Goal: Information Seeking & Learning: Understand process/instructions

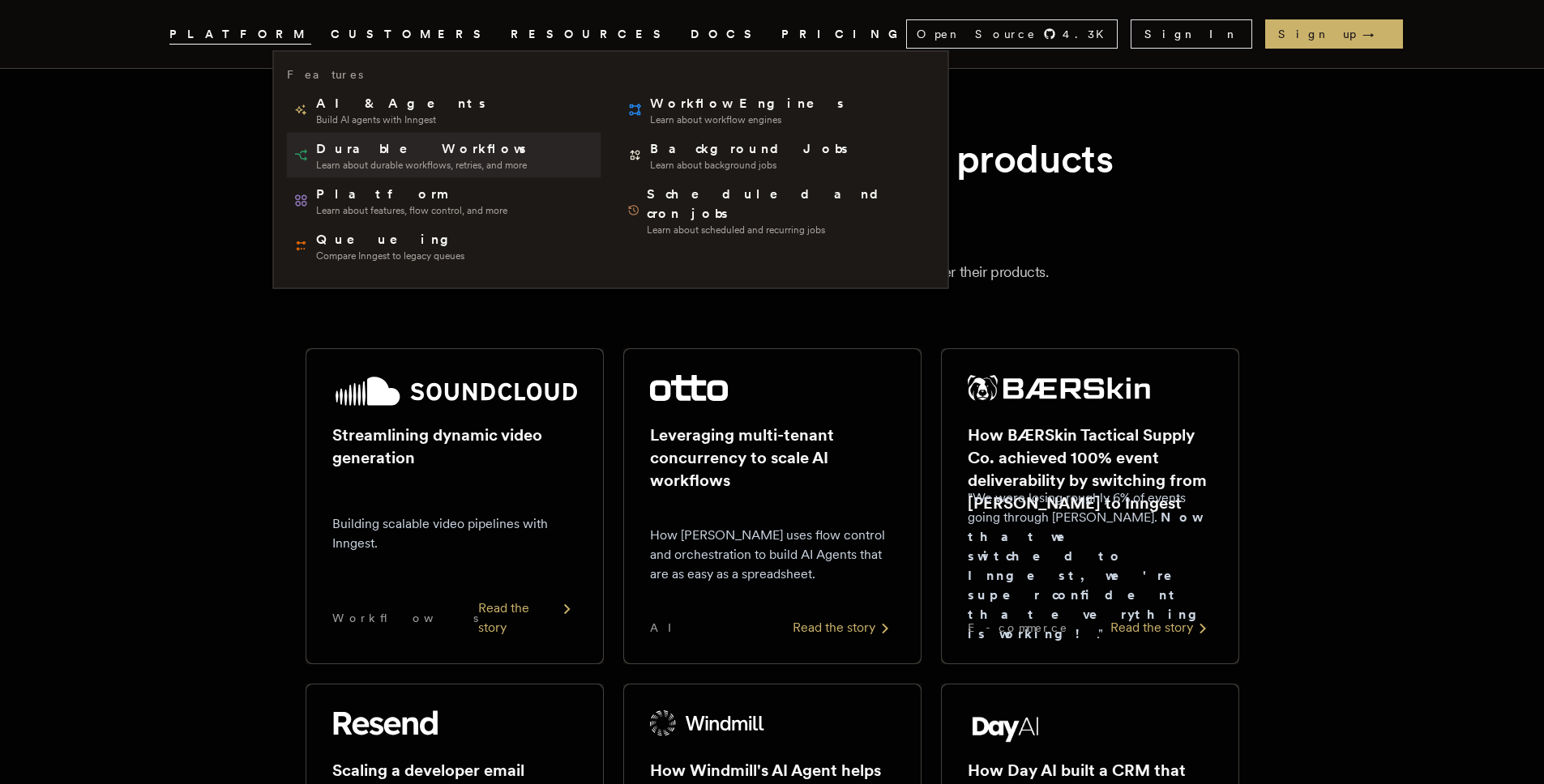
click at [384, 167] on span "Learn about durable workflows, retries, and more" at bounding box center [422, 165] width 212 height 13
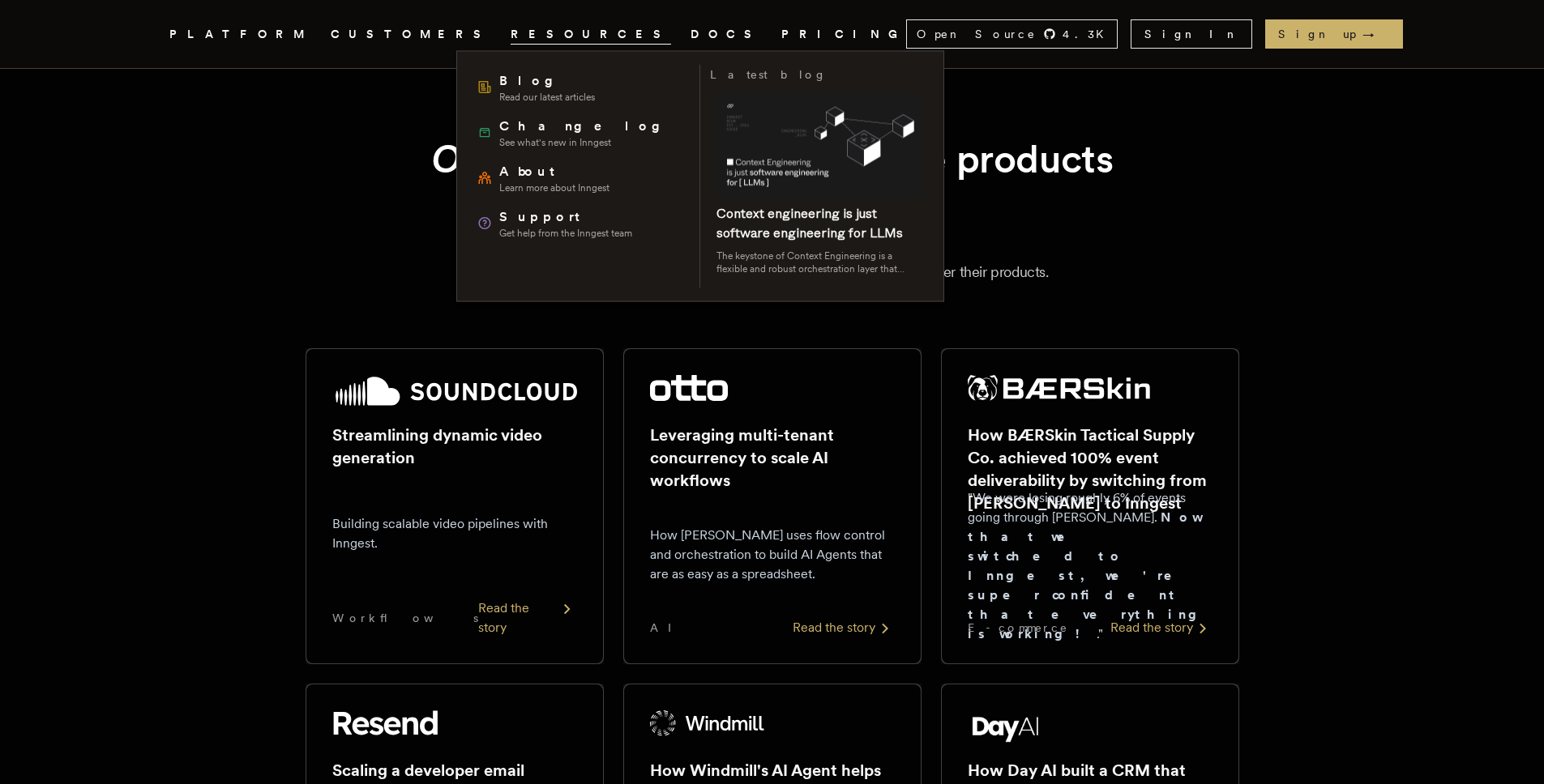
click at [511, 29] on span "RESOURCES" at bounding box center [591, 34] width 160 height 21
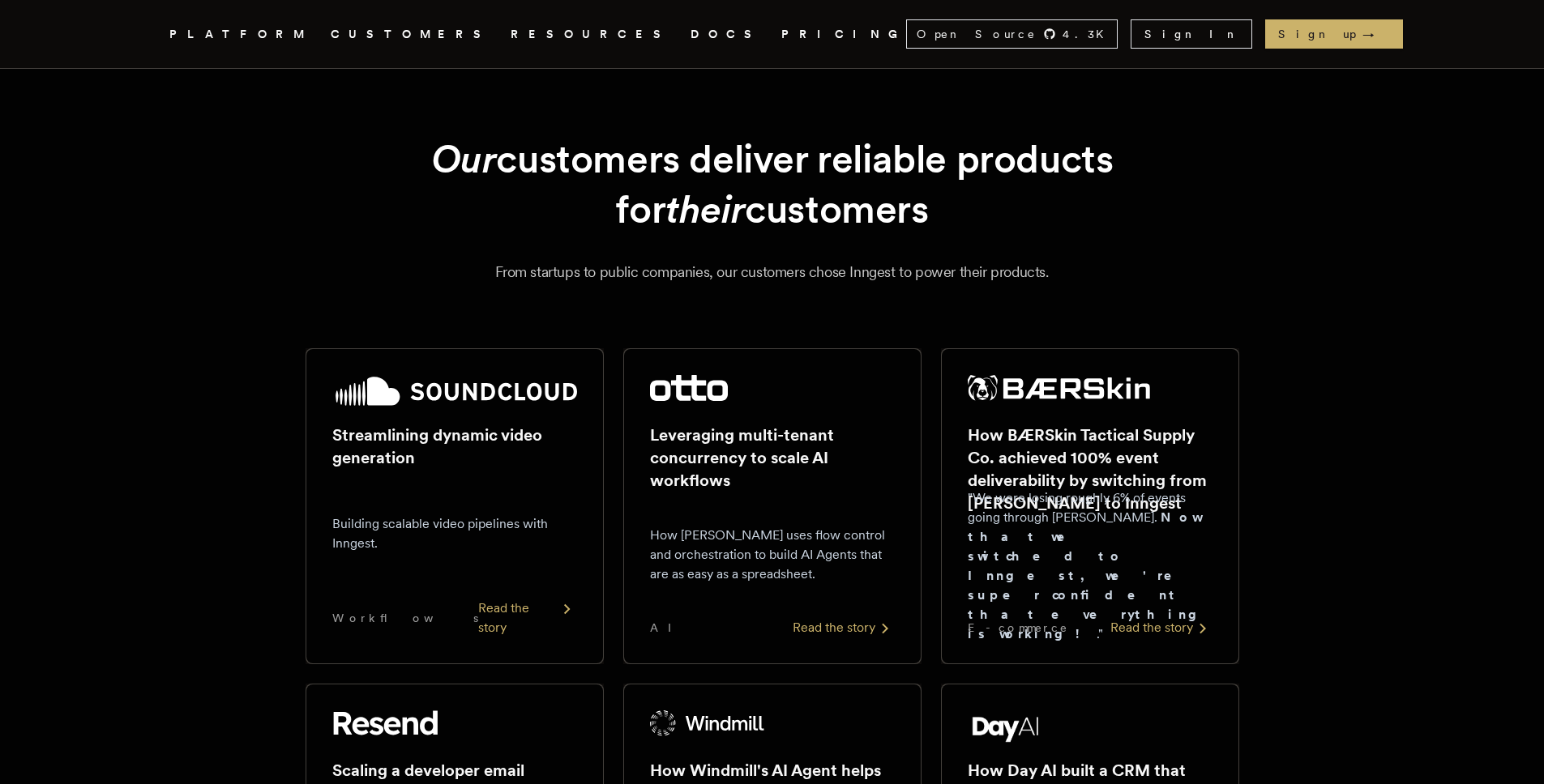
click at [511, 29] on span "RESOURCES" at bounding box center [591, 34] width 160 height 21
click at [781, 32] on link "PRICING" at bounding box center [843, 34] width 125 height 21
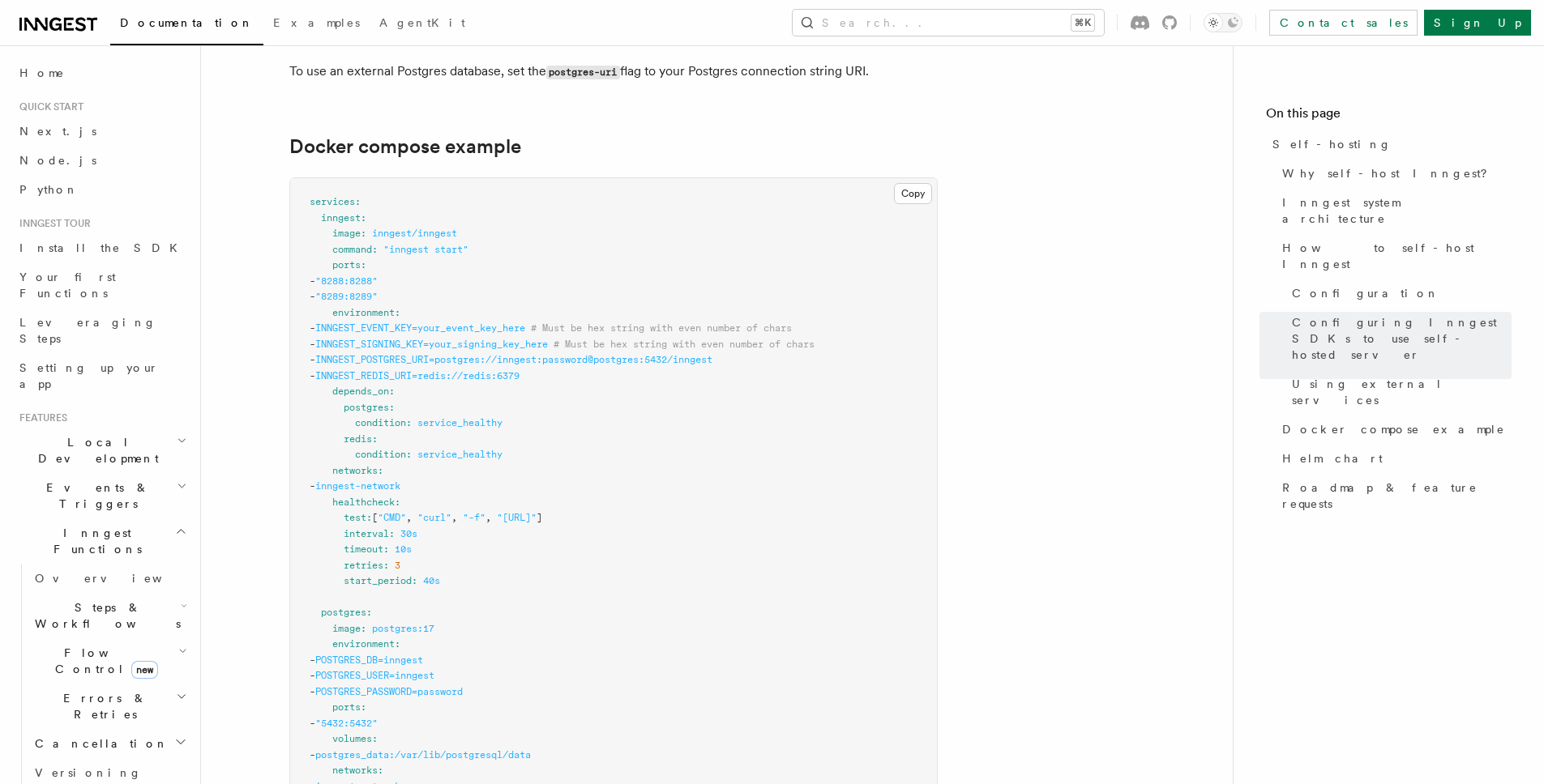
scroll to position [4293, 0]
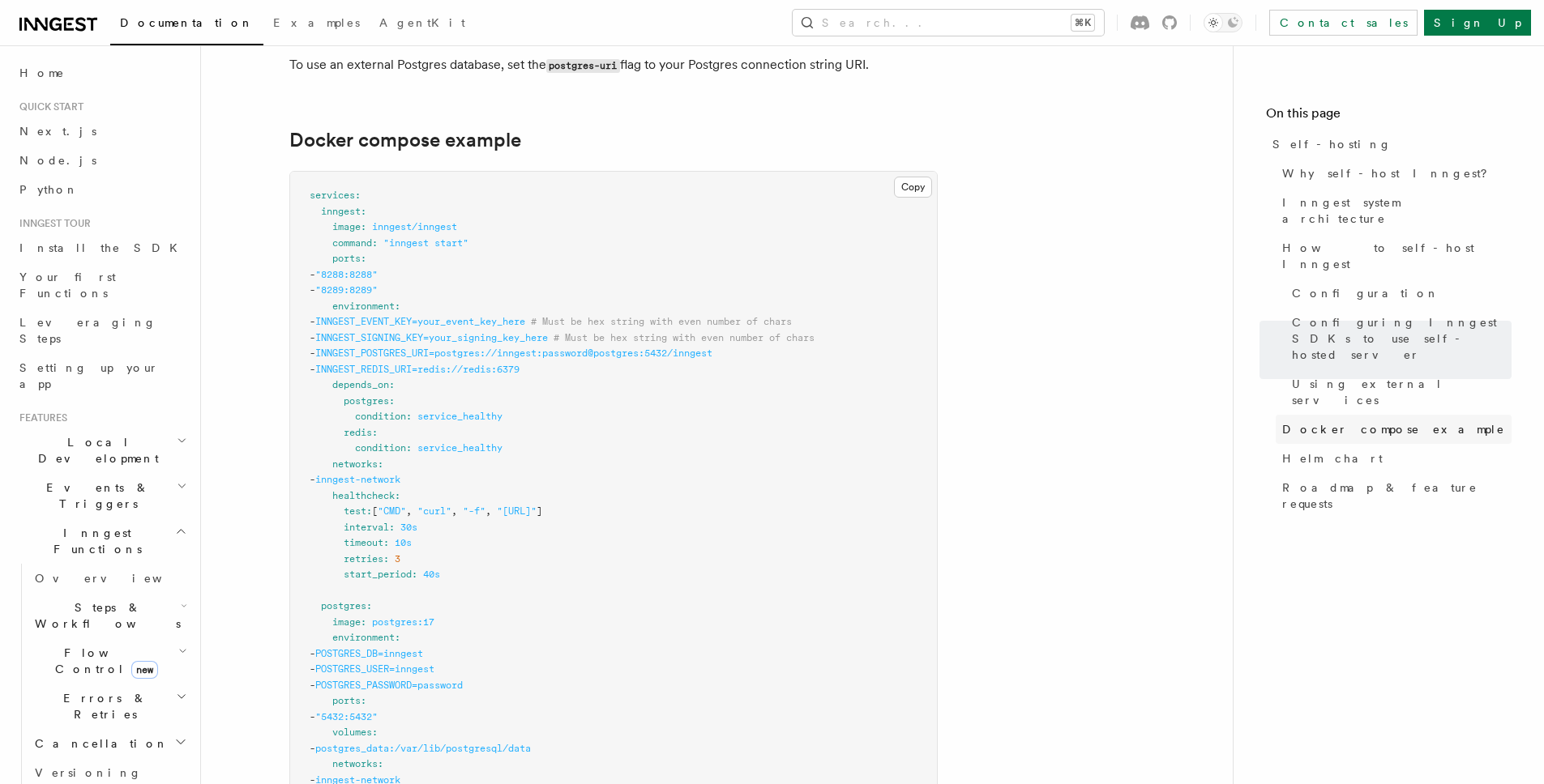
click at [1338, 421] on span "Docker compose example" at bounding box center [1394, 430] width 223 height 17
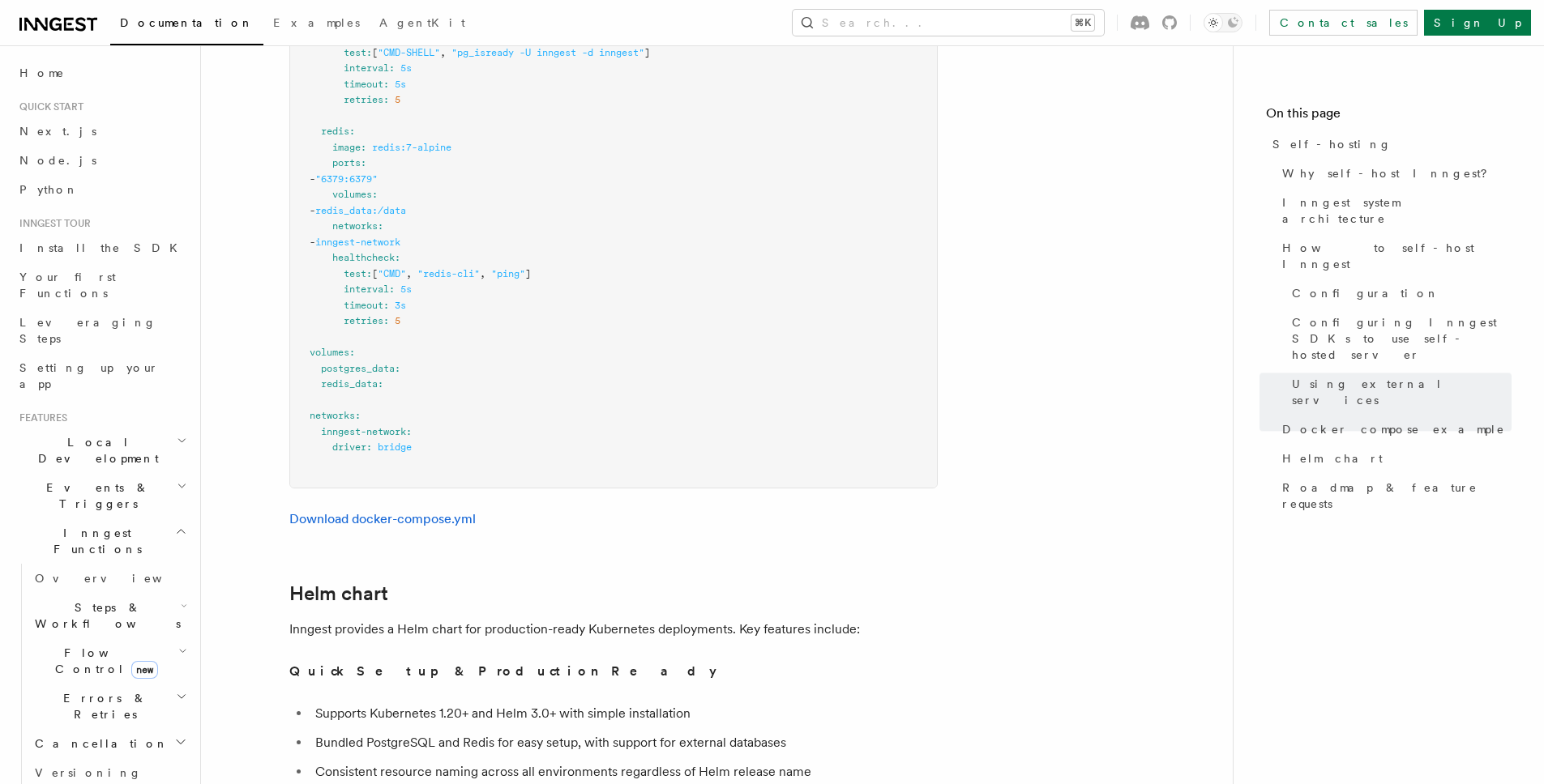
scroll to position [5047, 0]
click at [388, 516] on link "Download docker-compose.yml" at bounding box center [383, 524] width 187 height 16
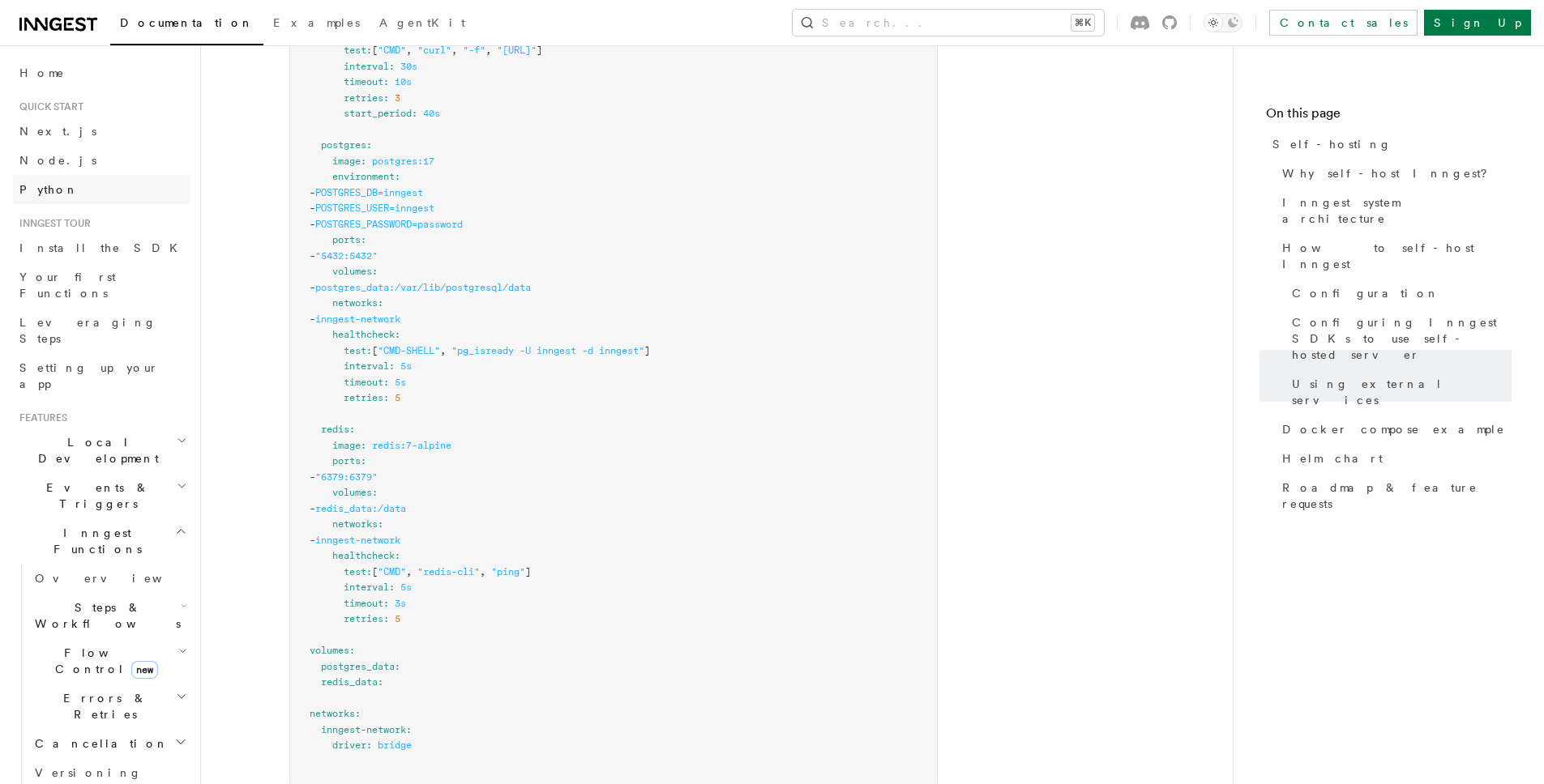
scroll to position [4745, 0]
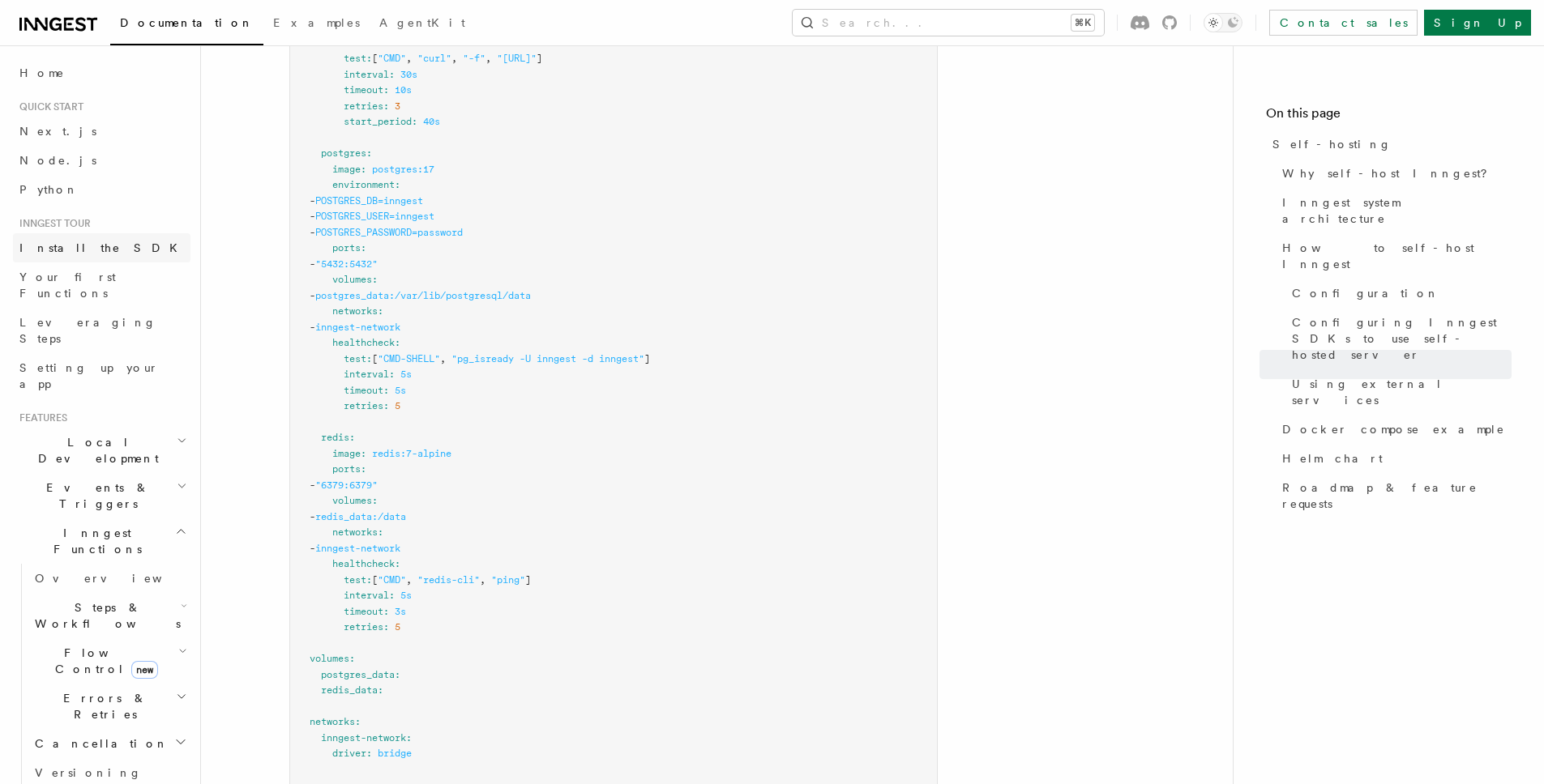
click at [58, 254] on span "Install the SDK" at bounding box center [103, 248] width 168 height 13
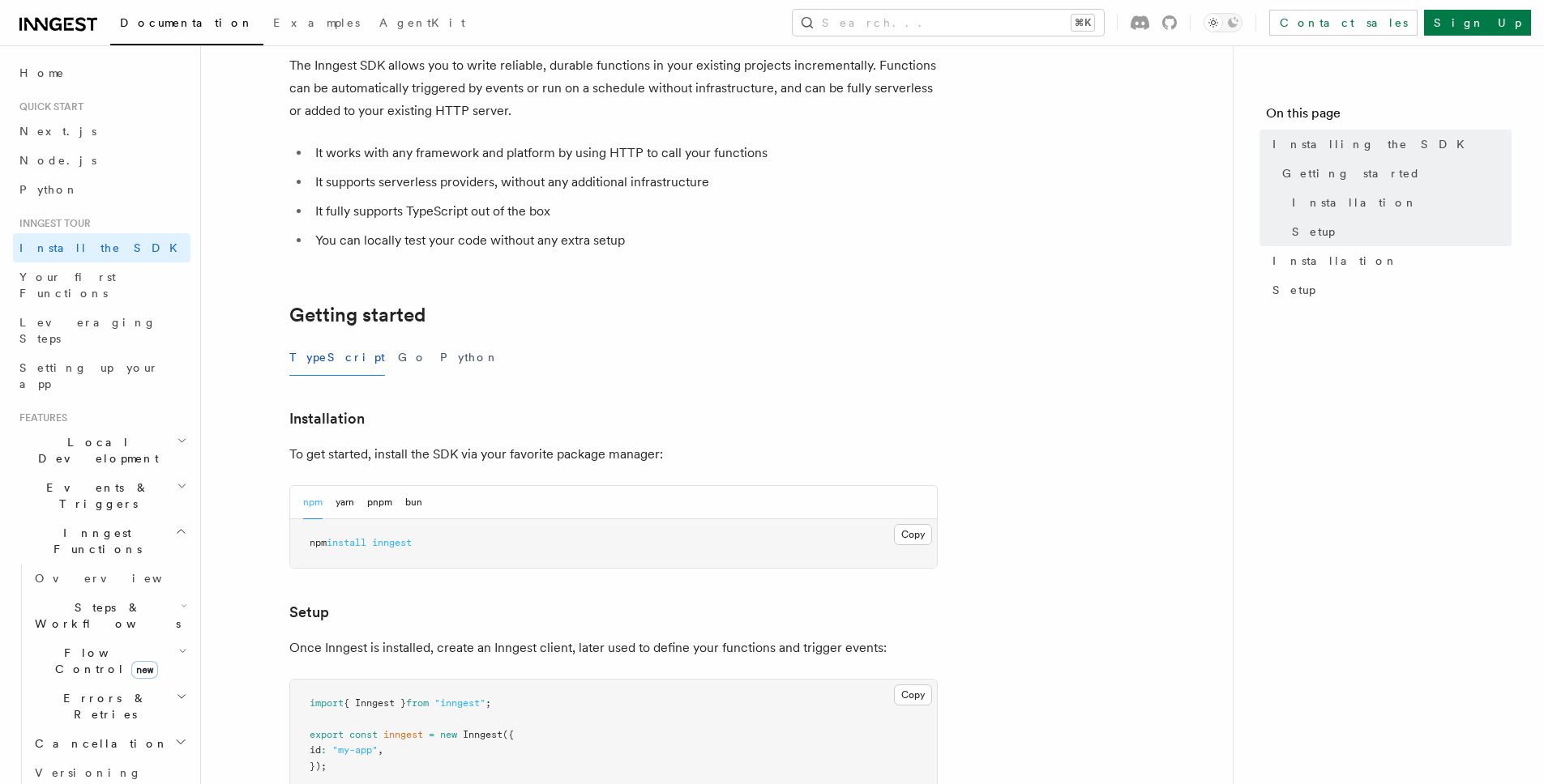
scroll to position [126, 0]
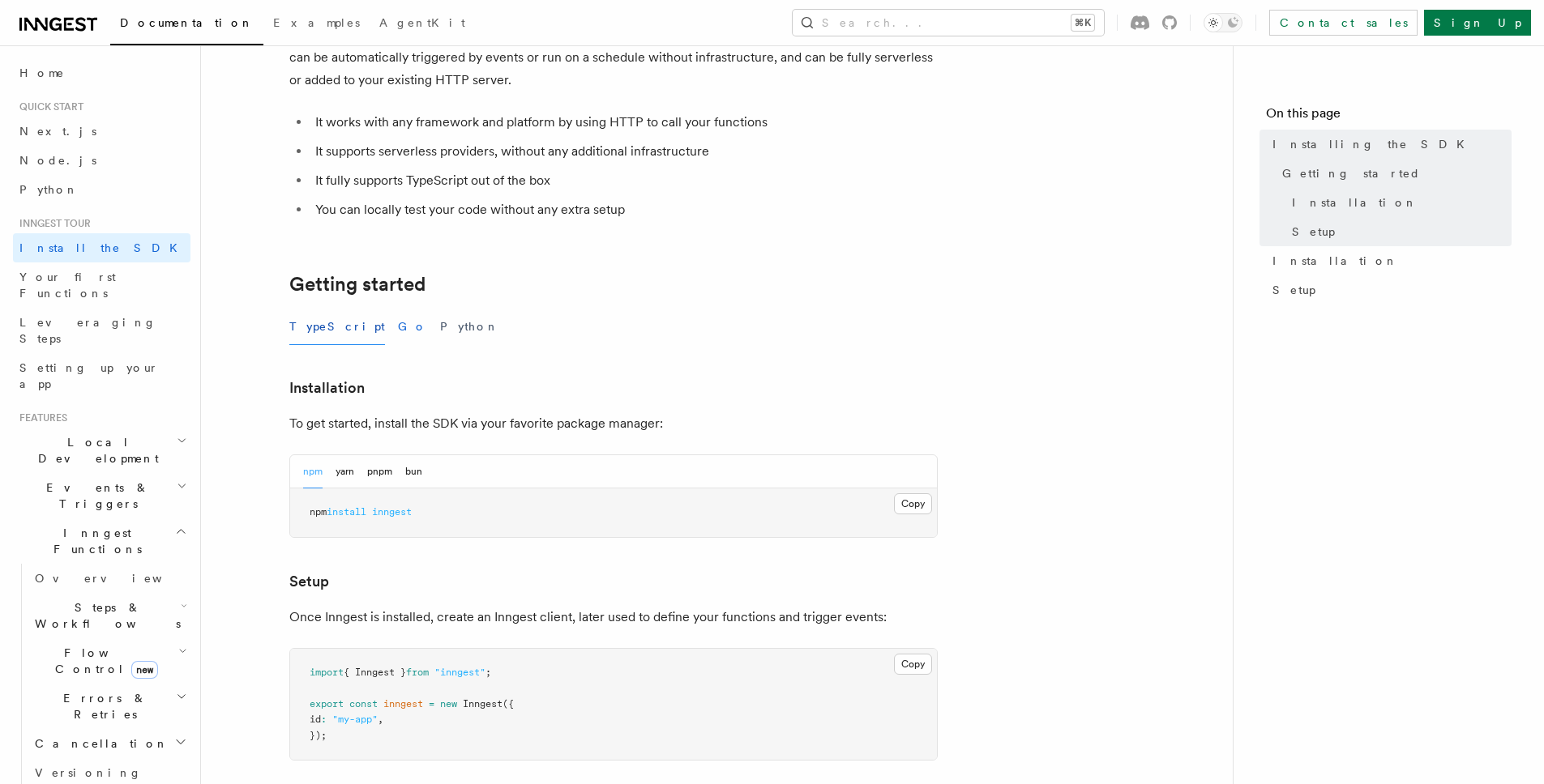
click at [398, 330] on button "Go" at bounding box center [412, 327] width 29 height 36
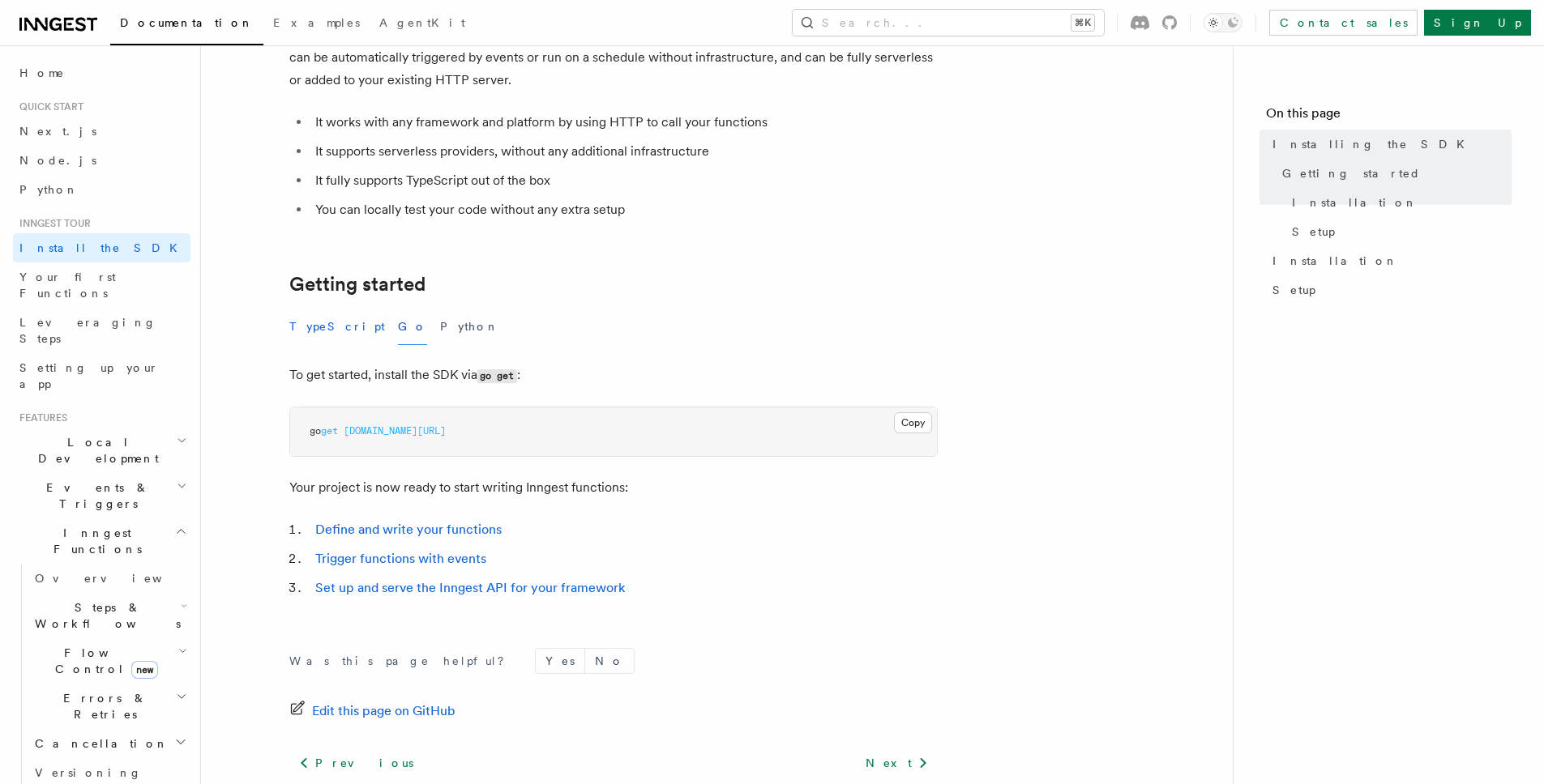
click at [329, 328] on button "TypeScript" at bounding box center [337, 327] width 96 height 36
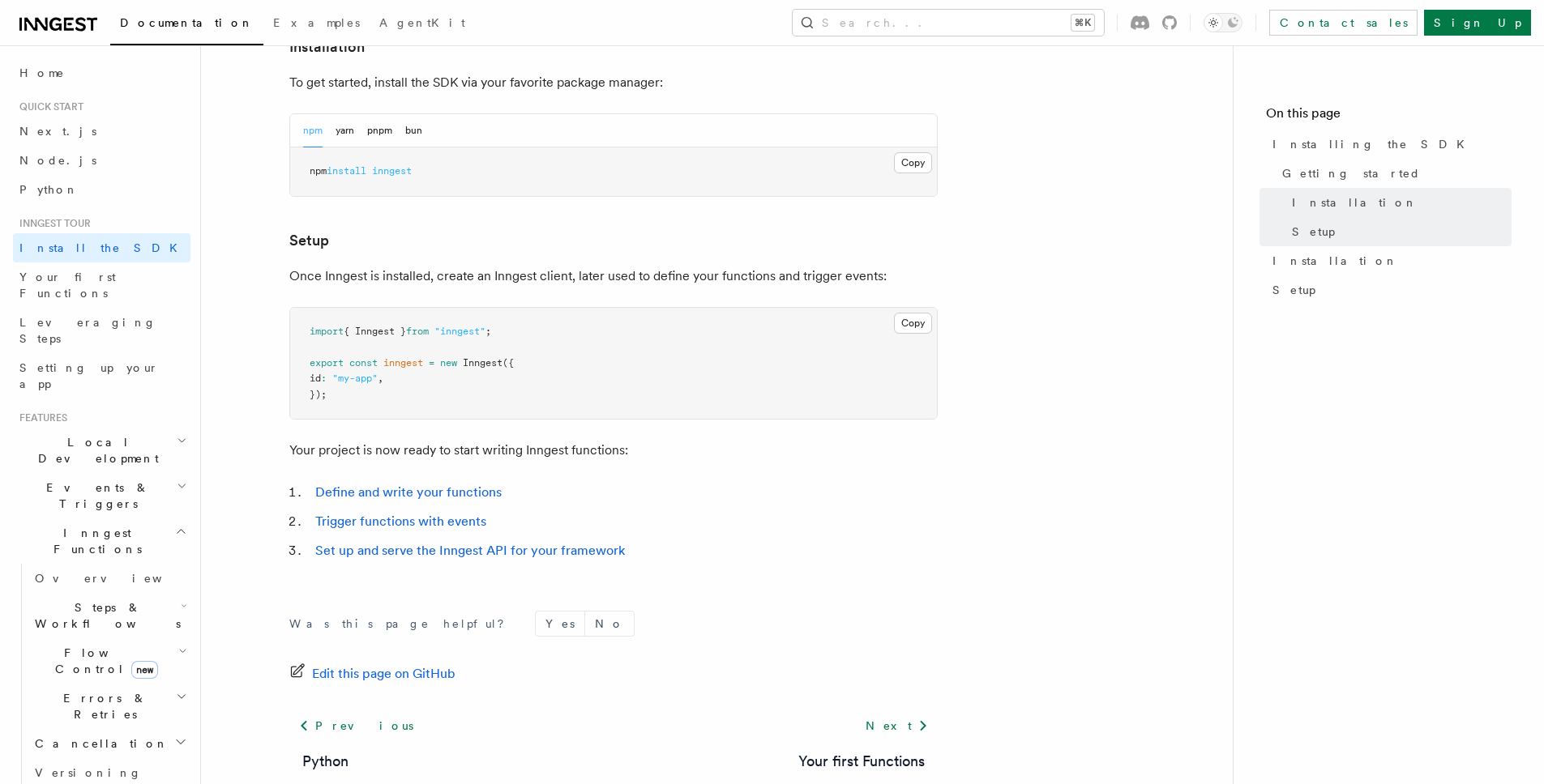
scroll to position [563, 0]
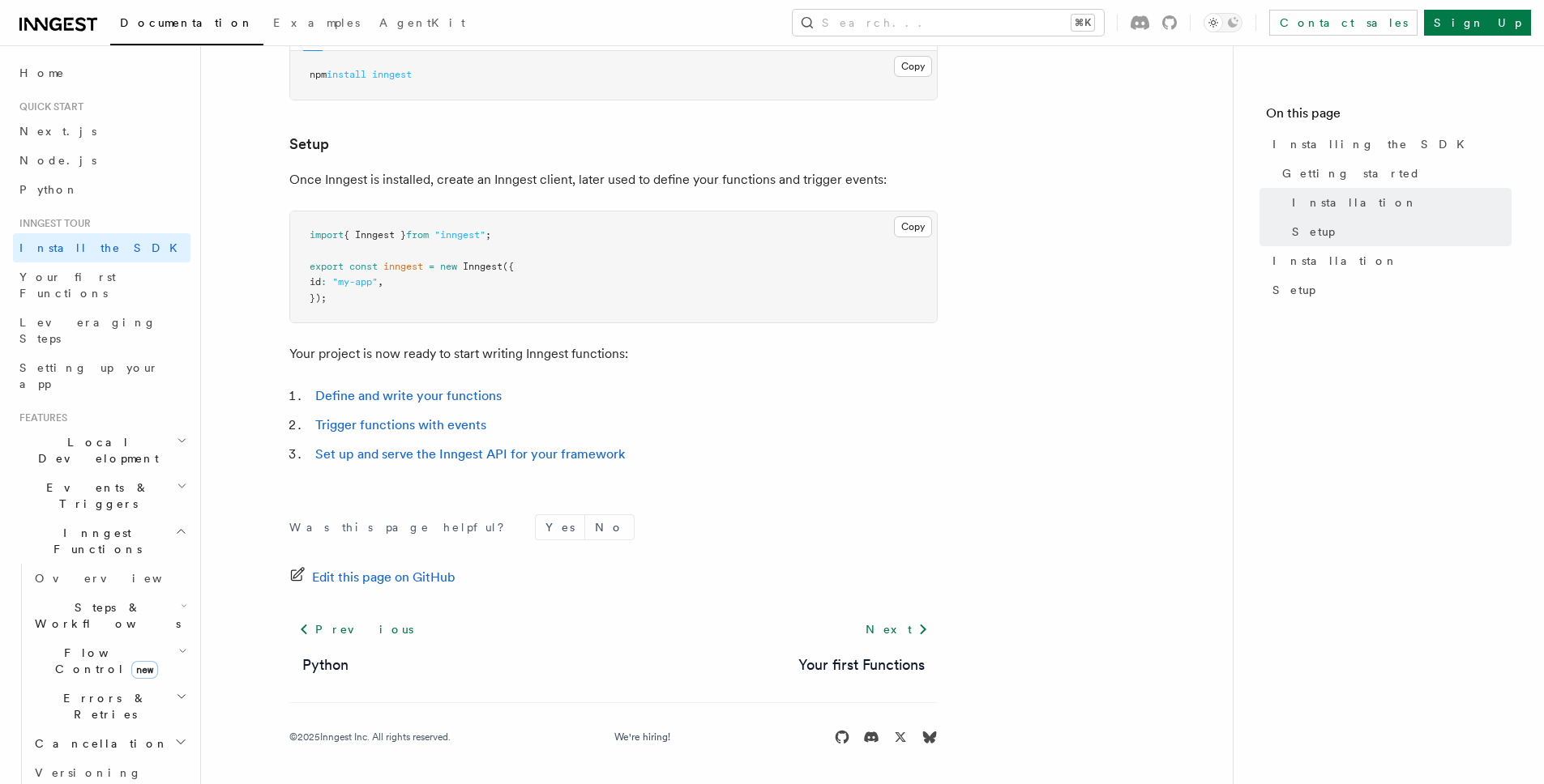
click at [722, 259] on pre "import { Inngest } from "inngest" ; export const inngest = new Inngest ({ id : …" at bounding box center [613, 267] width 646 height 112
